Goal: Task Accomplishment & Management: Use online tool/utility

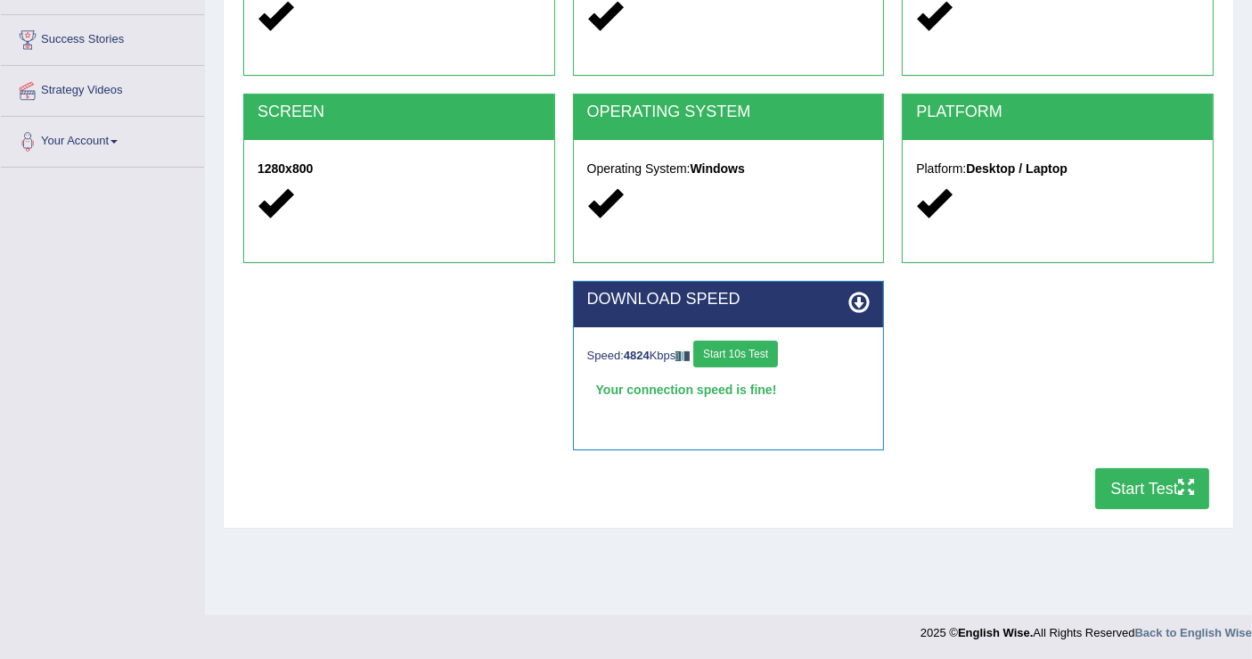
scroll to position [276, 0]
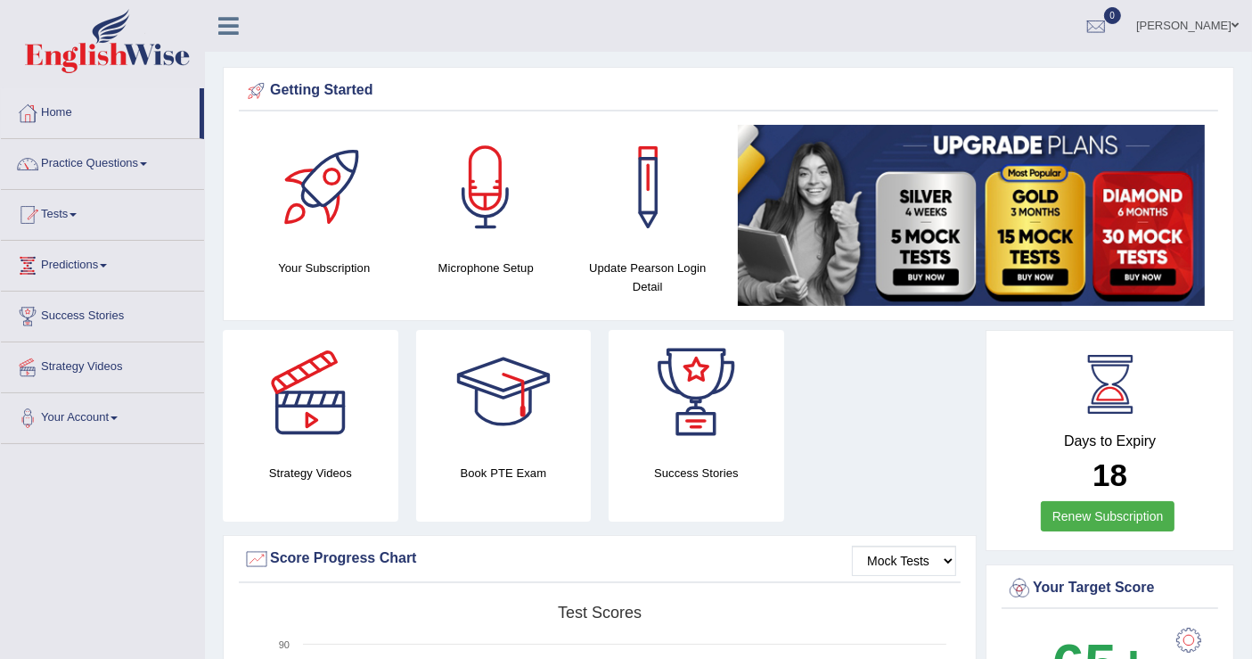
click at [76, 209] on link "Tests" at bounding box center [102, 212] width 203 height 45
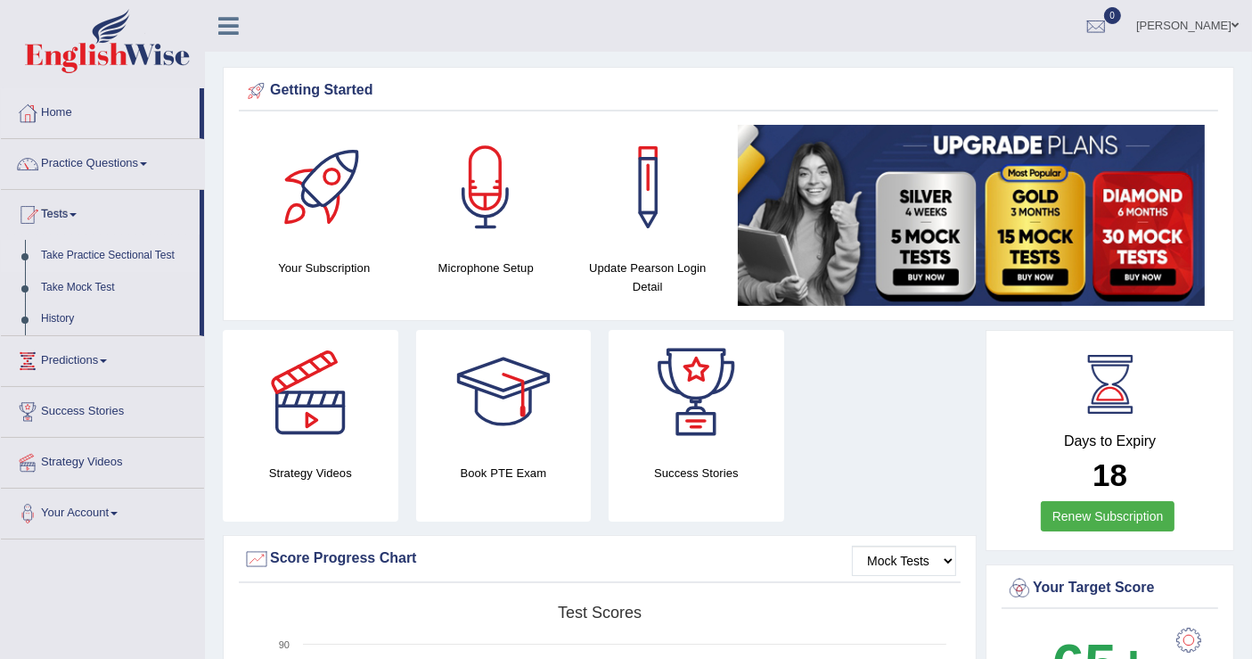
click at [125, 258] on link "Take Practice Sectional Test" at bounding box center [116, 256] width 167 height 32
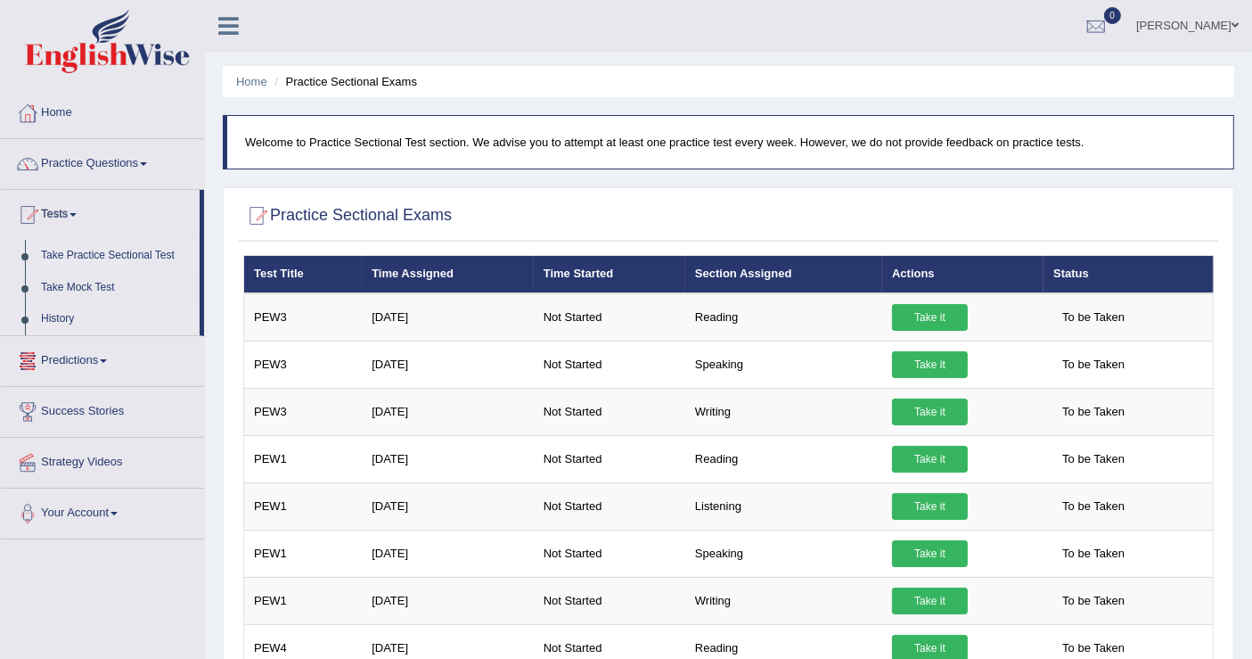
click at [66, 315] on link "History" at bounding box center [116, 319] width 167 height 32
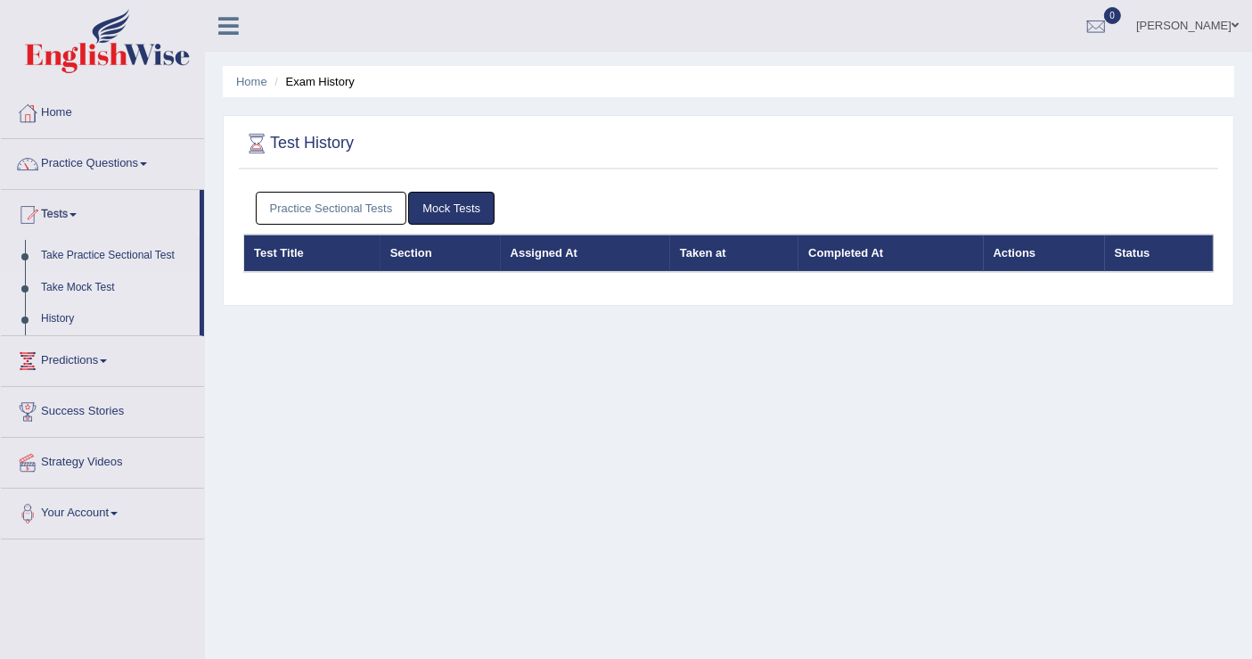
click at [109, 283] on link "Take Mock Test" at bounding box center [116, 288] width 167 height 32
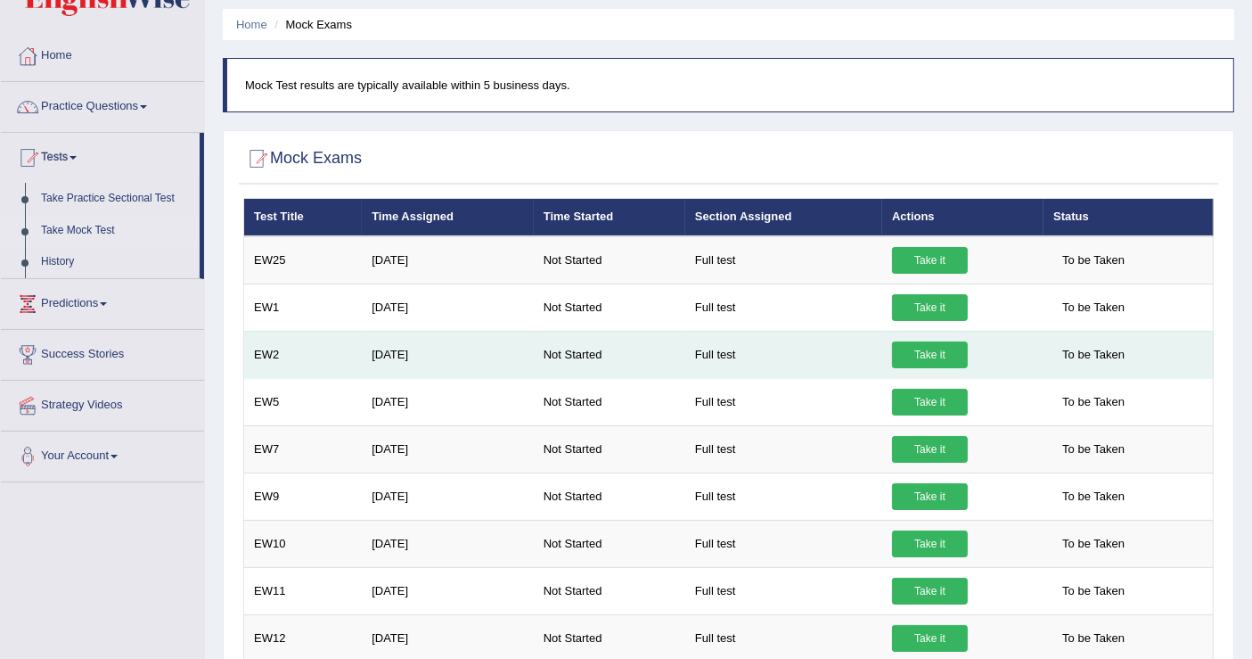
scroll to position [99, 0]
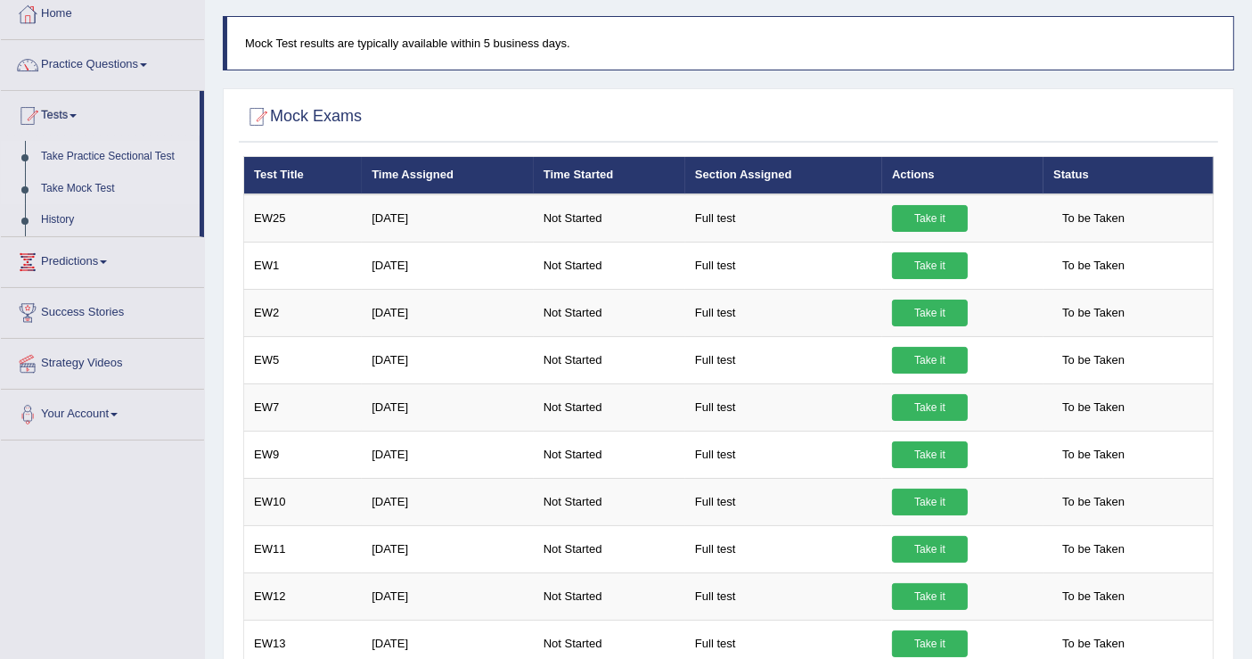
click at [126, 155] on link "Take Practice Sectional Test" at bounding box center [116, 157] width 167 height 32
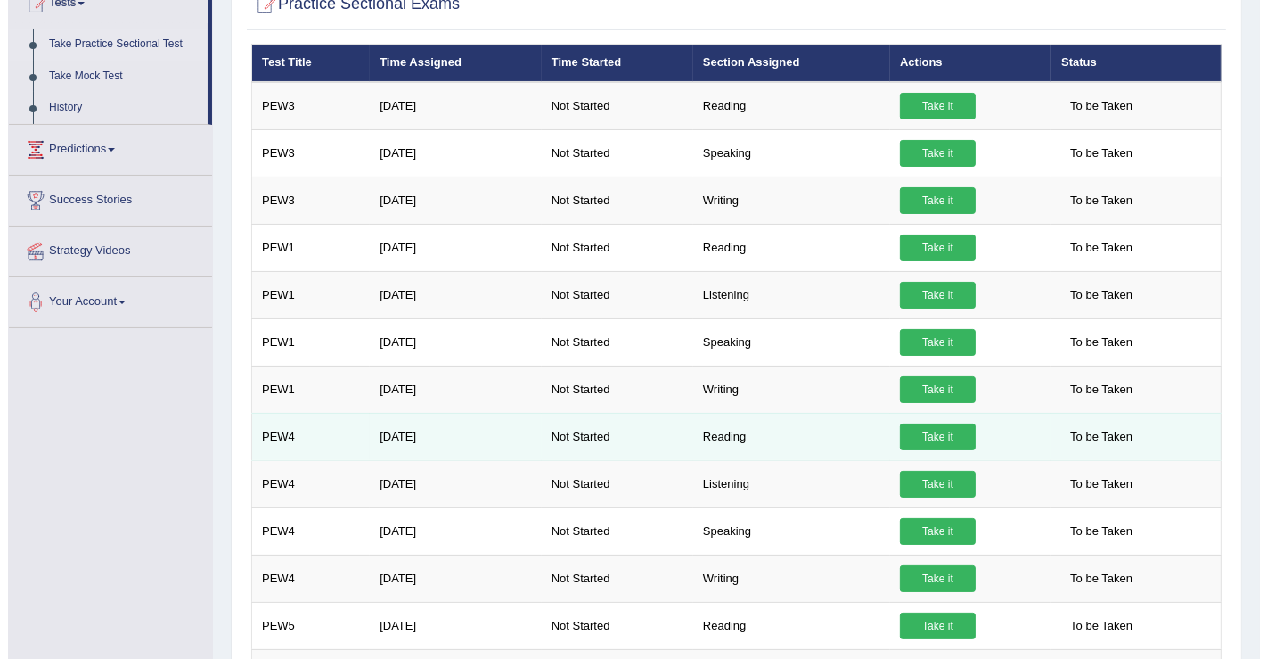
scroll to position [210, 0]
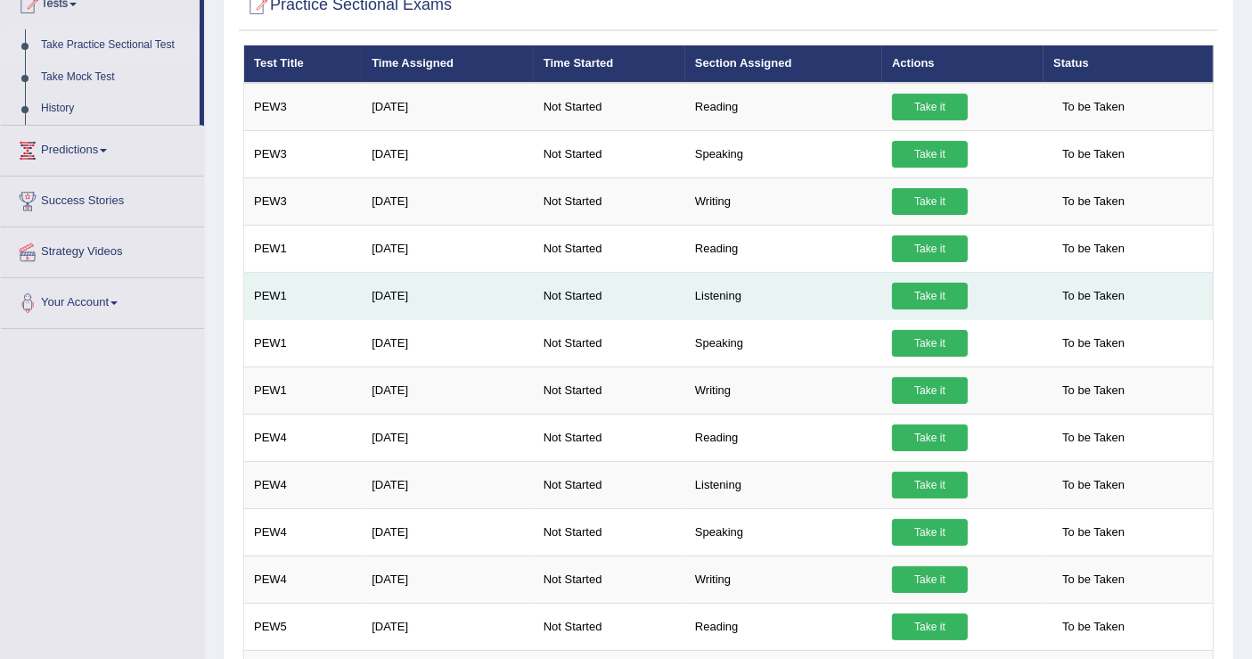
click at [928, 294] on link "Take it" at bounding box center [930, 295] width 76 height 27
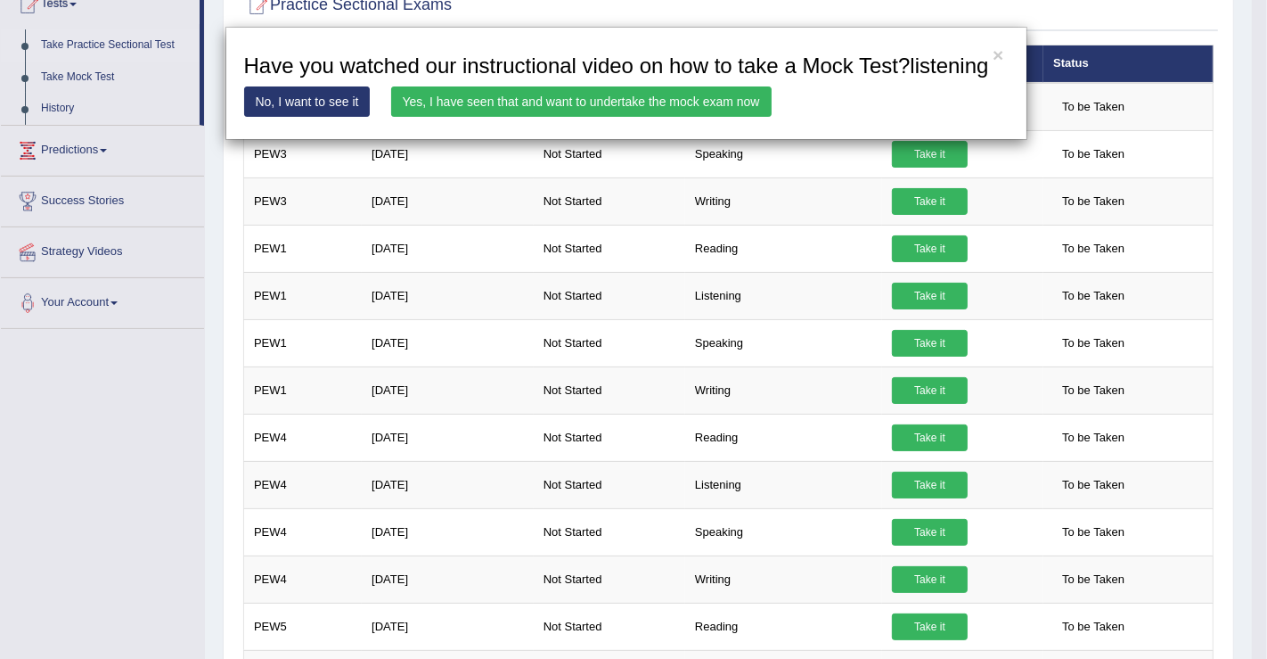
click at [649, 102] on link "Yes, I have seen that and want to undertake the mock exam now" at bounding box center [581, 101] width 380 height 30
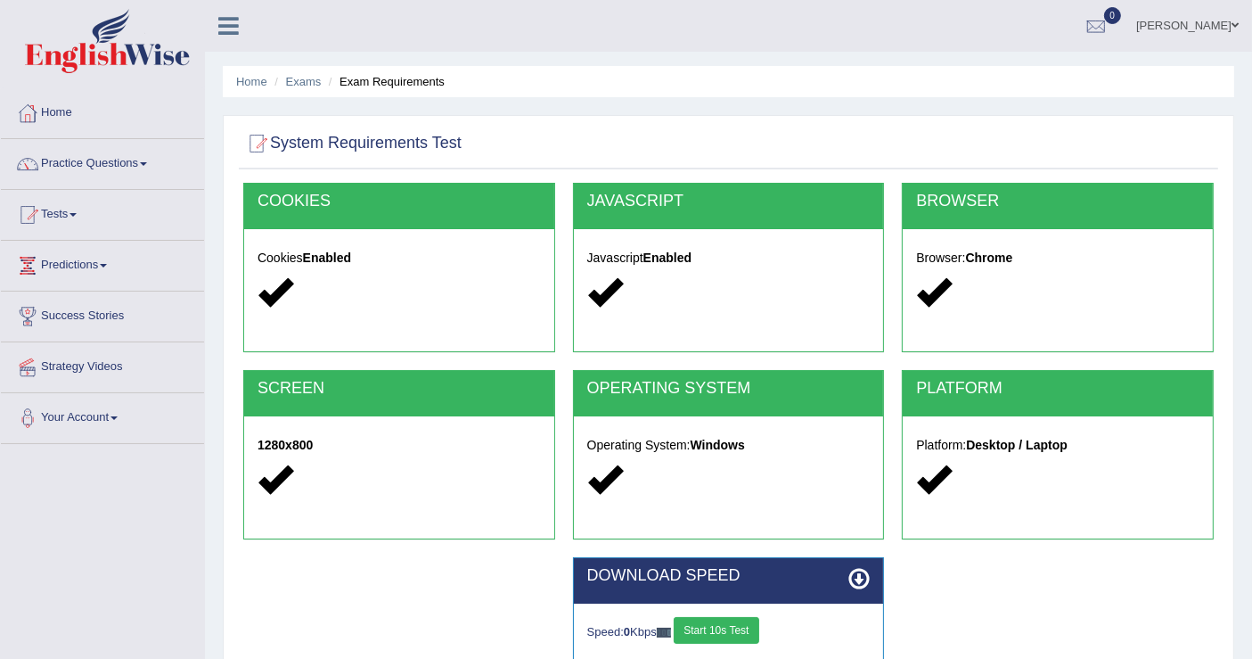
click at [745, 628] on button "Start 10s Test" at bounding box center [716, 630] width 85 height 27
click at [758, 626] on button "Start 10s Test" at bounding box center [735, 630] width 85 height 27
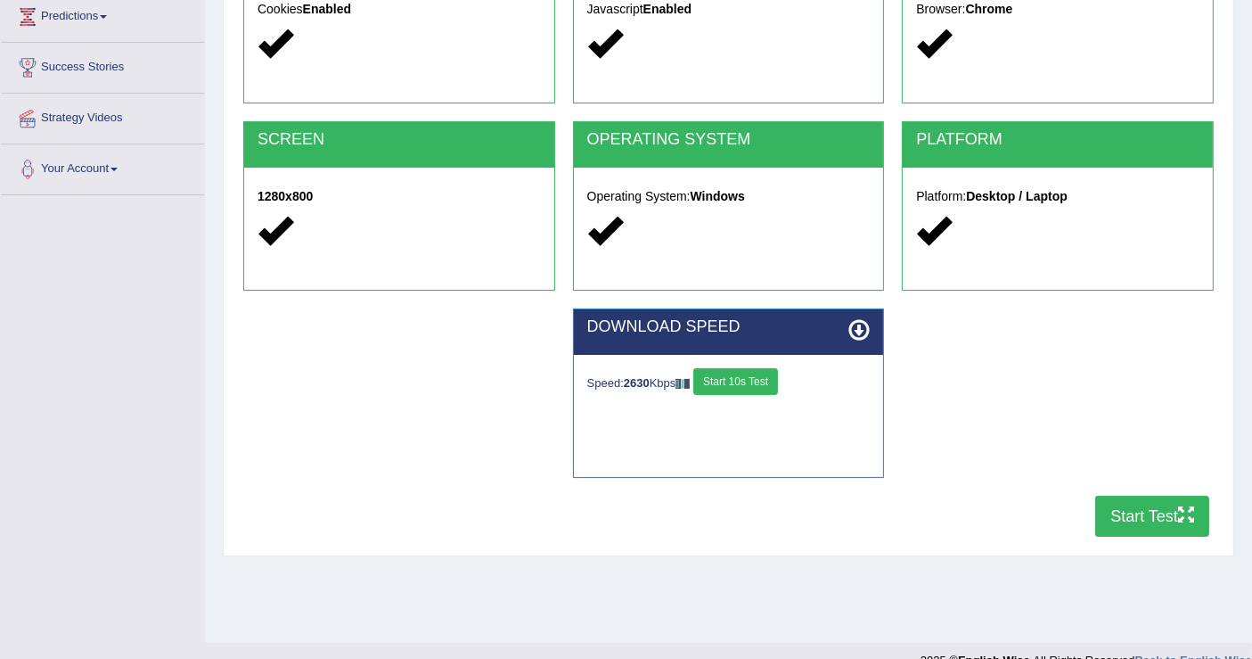
scroll to position [276, 0]
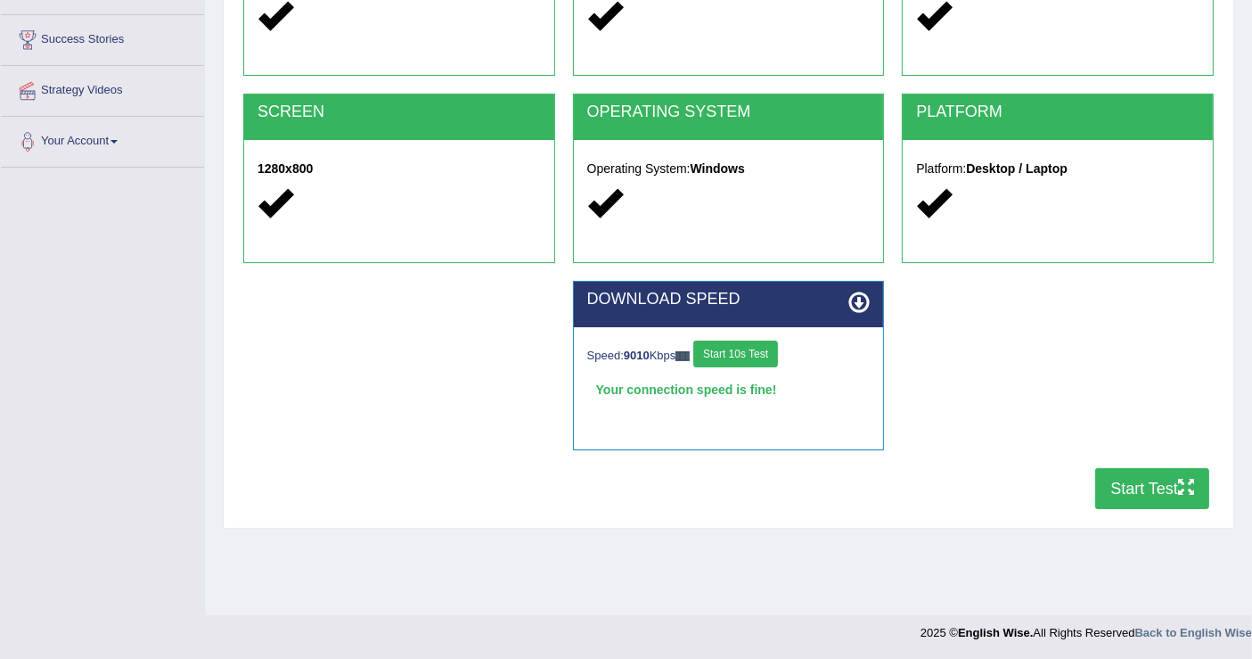
click at [1168, 474] on button "Start Test" at bounding box center [1152, 488] width 114 height 41
